Goal: Task Accomplishment & Management: Complete application form

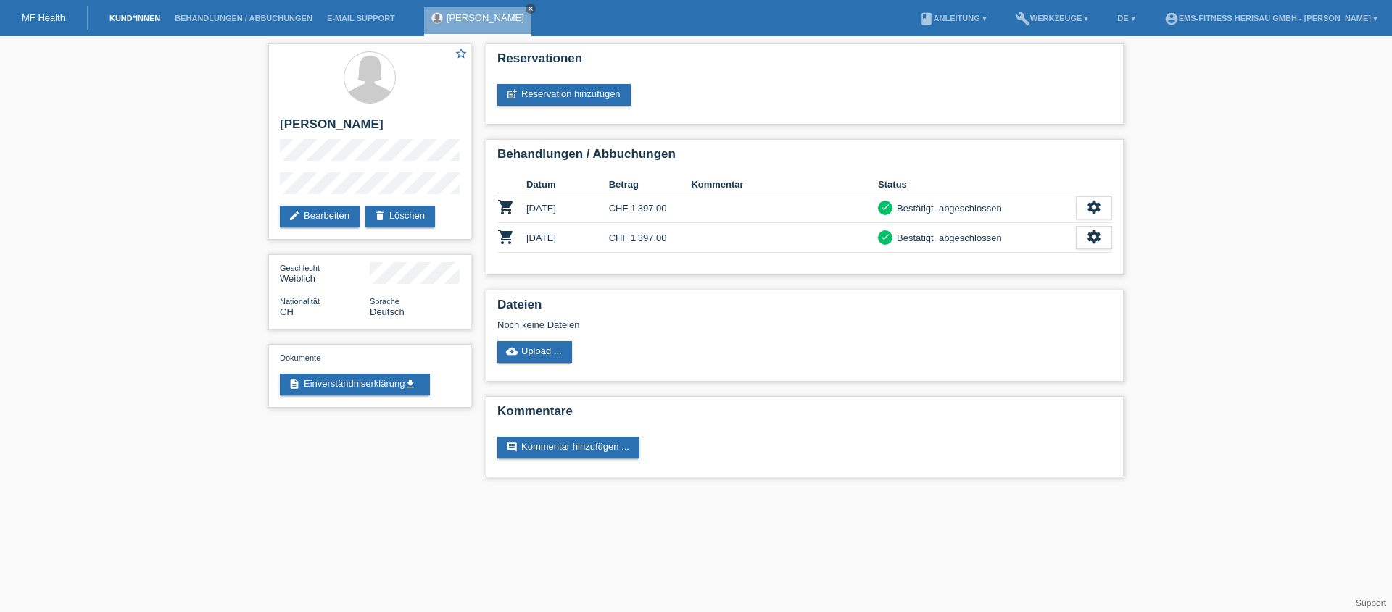
click at [141, 19] on link "Kund*innen" at bounding box center [134, 18] width 65 height 9
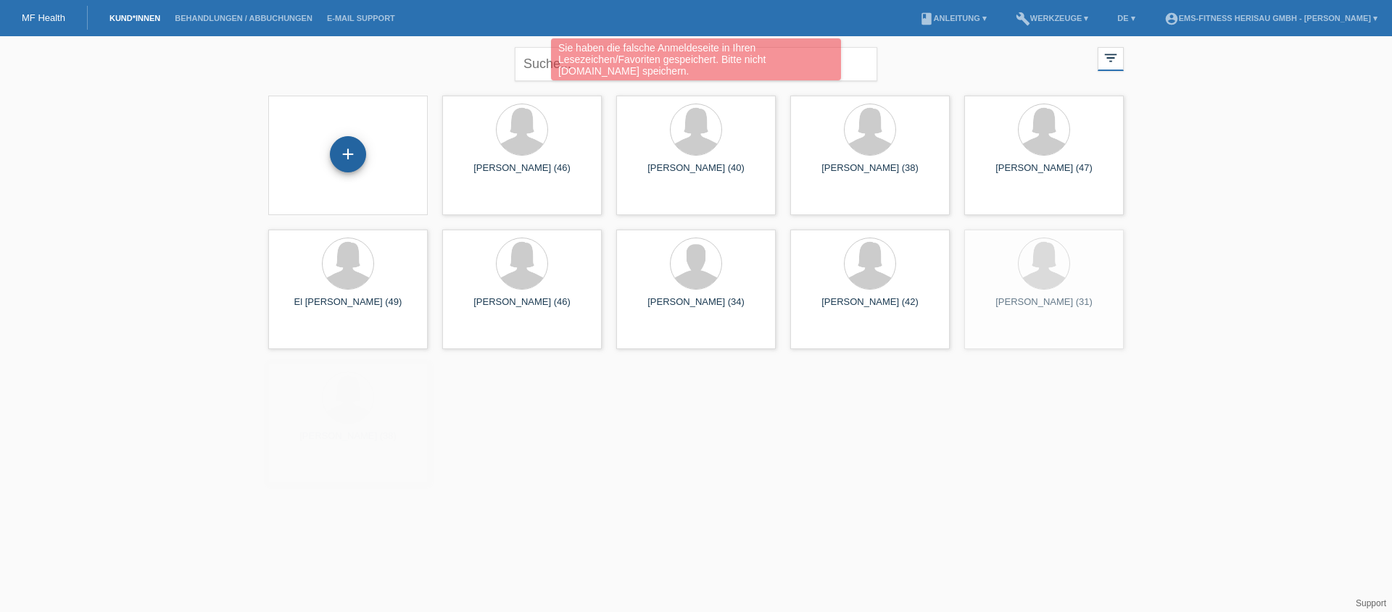
click at [336, 149] on div "+" at bounding box center [348, 154] width 36 height 36
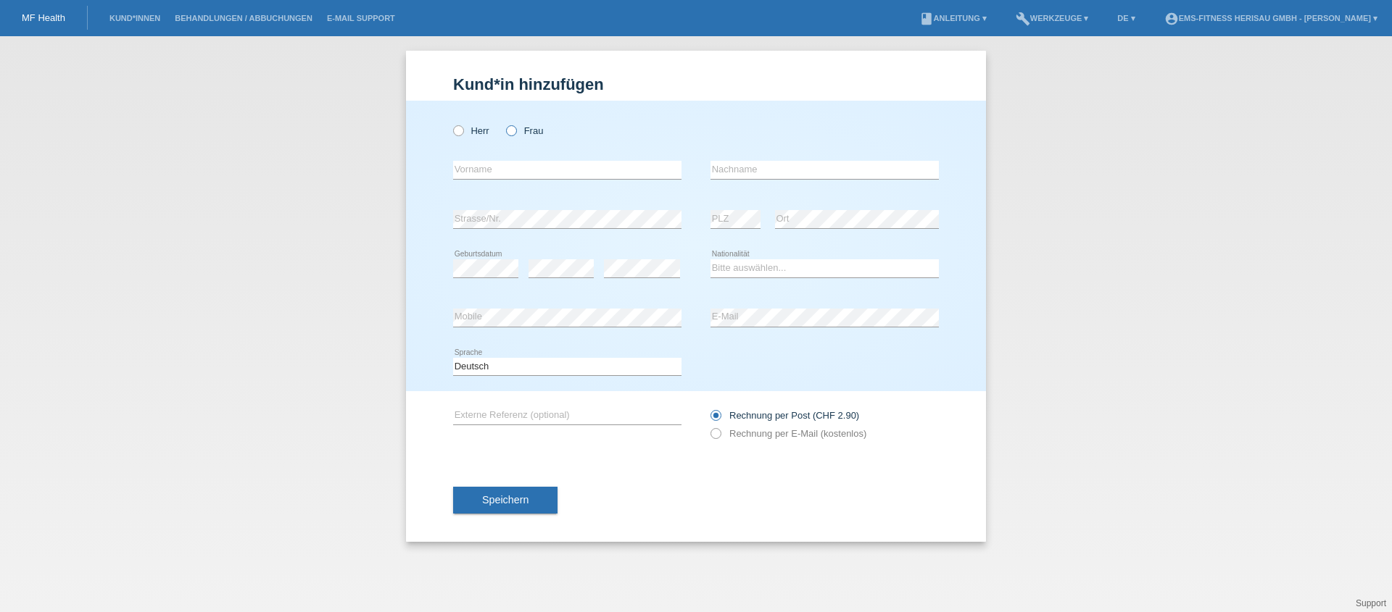
click at [516, 128] on label "Frau" at bounding box center [524, 130] width 37 height 11
click at [515, 128] on input "Frau" at bounding box center [510, 129] width 9 height 9
radio input "true"
click at [516, 165] on input "text" at bounding box center [567, 170] width 228 height 18
type input "Rüya"
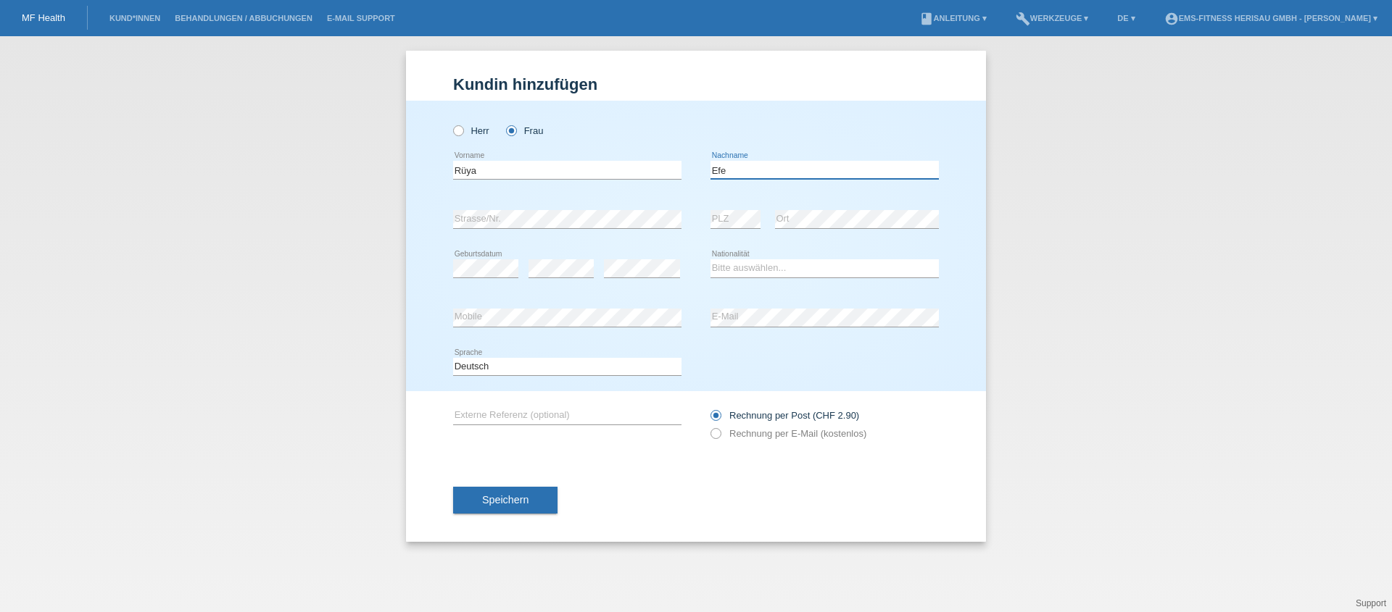
type input "Efe"
select select "CH"
click at [525, 497] on span "Speichern" at bounding box center [505, 500] width 46 height 12
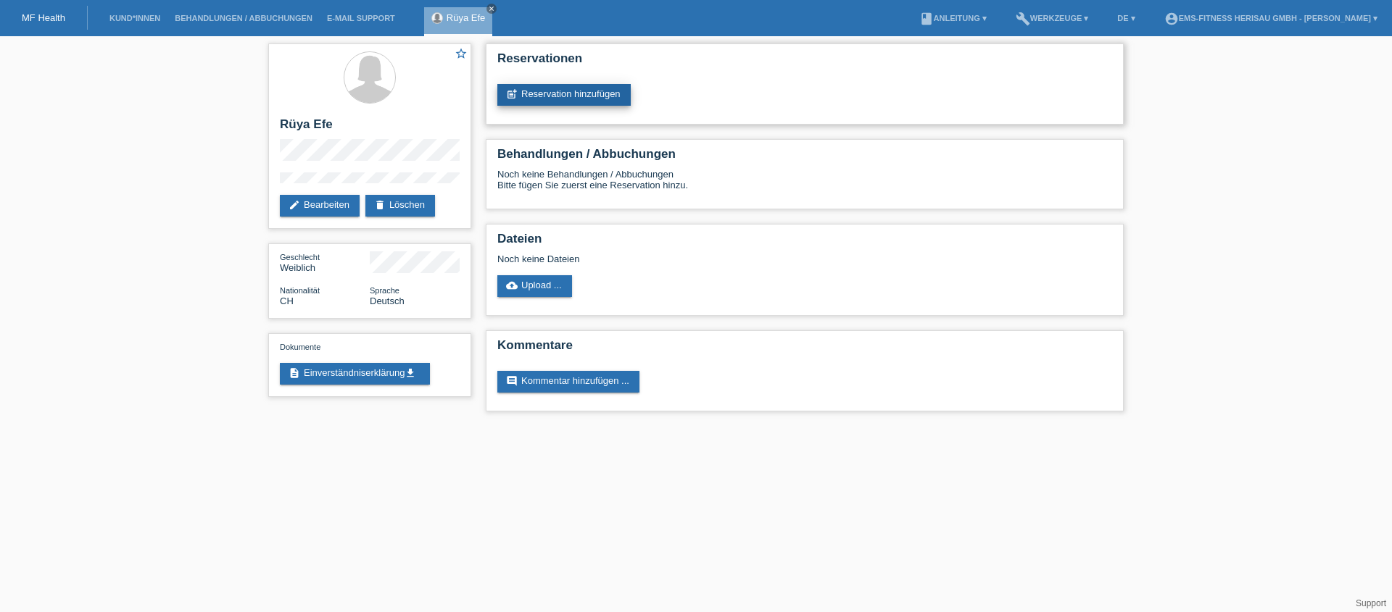
click at [557, 88] on link "post_add Reservation hinzufügen" at bounding box center [563, 95] width 133 height 22
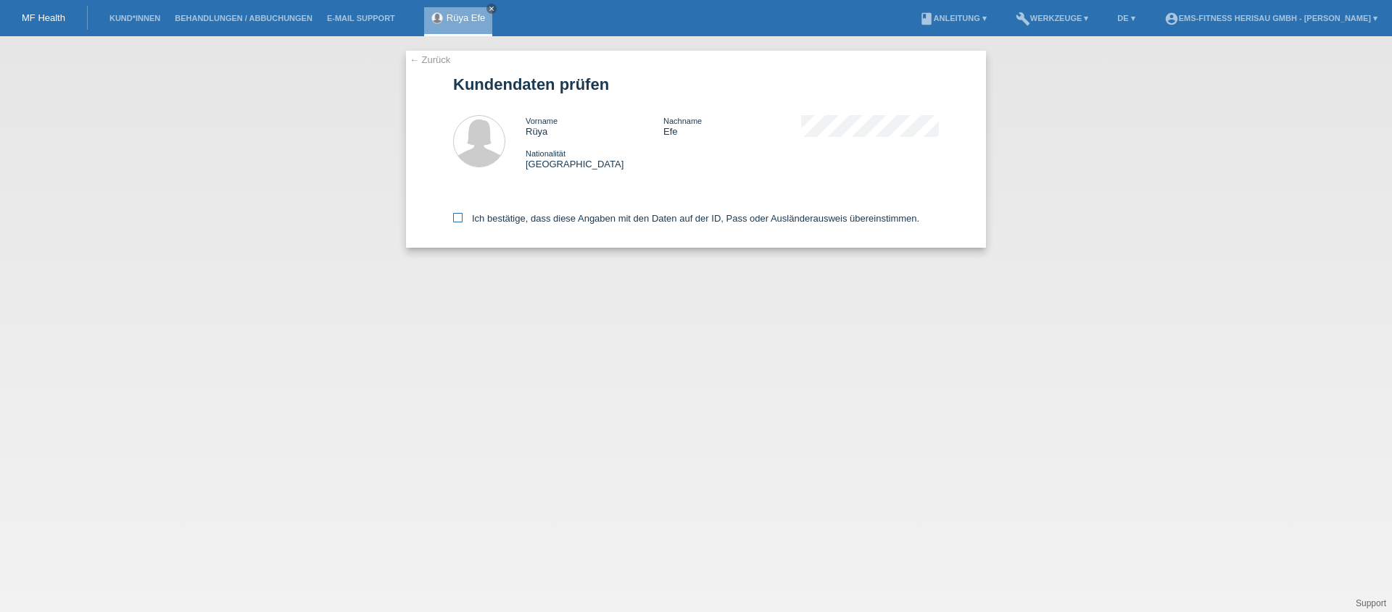
click at [509, 223] on label "Ich bestätige, dass diese Angaben mit den Daten auf der ID, Pass oder Ausländer…" at bounding box center [686, 218] width 466 height 11
click at [462, 222] on input "Ich bestätige, dass diese Angaben mit den Daten auf der ID, Pass oder Ausländer…" at bounding box center [457, 217] width 9 height 9
checkbox input "true"
